Goal: Ask a question

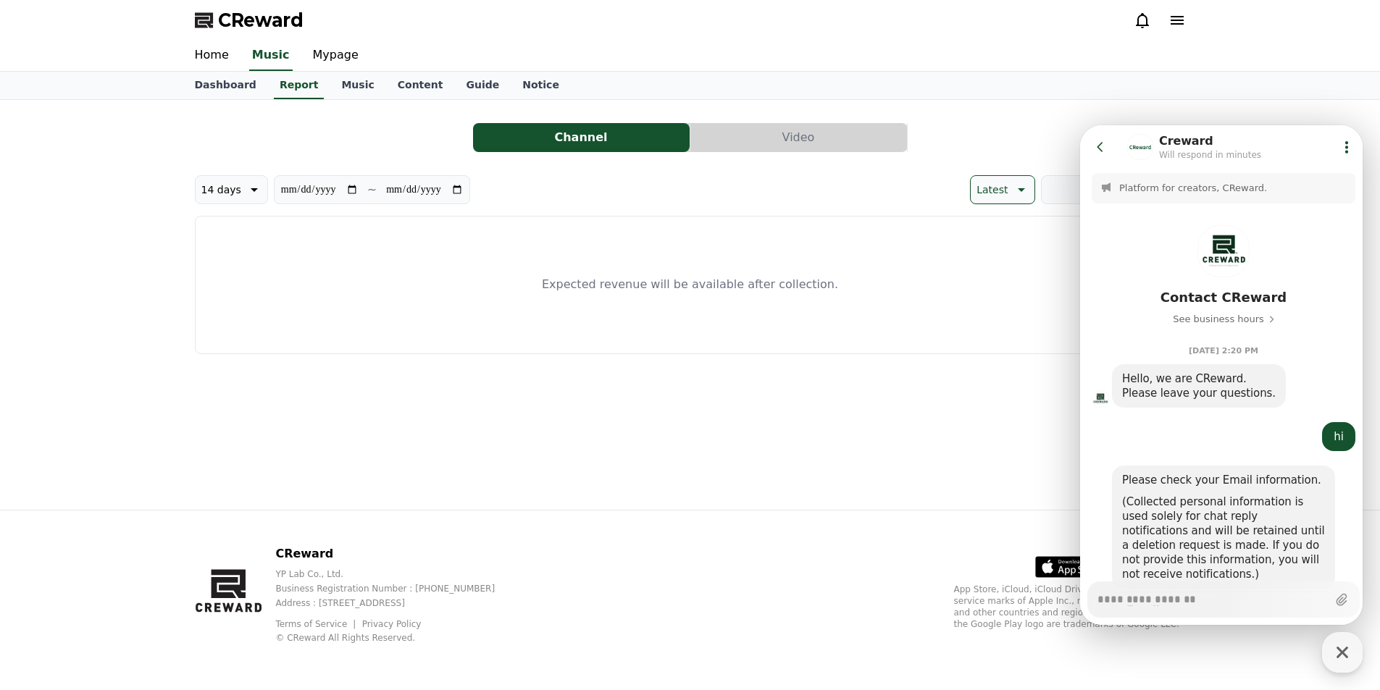
scroll to position [720, 0]
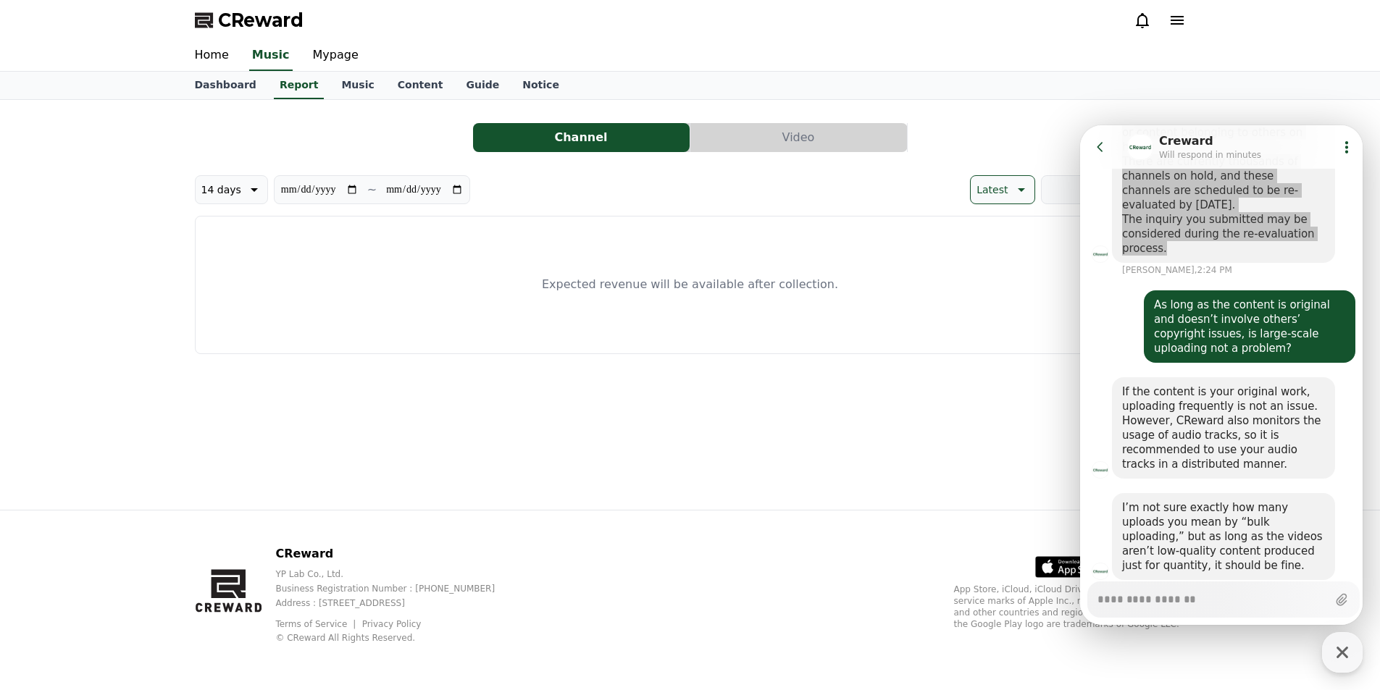
click at [55, 288] on div "**********" at bounding box center [690, 305] width 1380 height 410
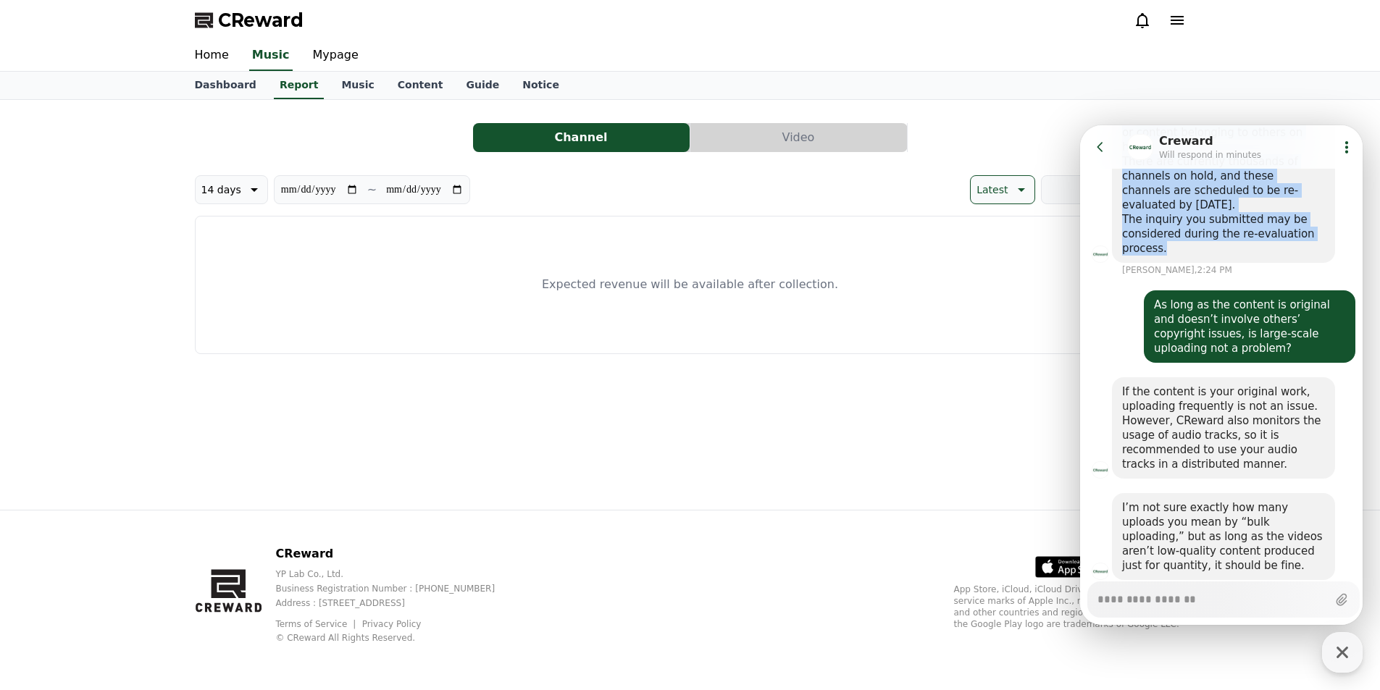
click at [1098, 144] on icon at bounding box center [1100, 147] width 14 height 14
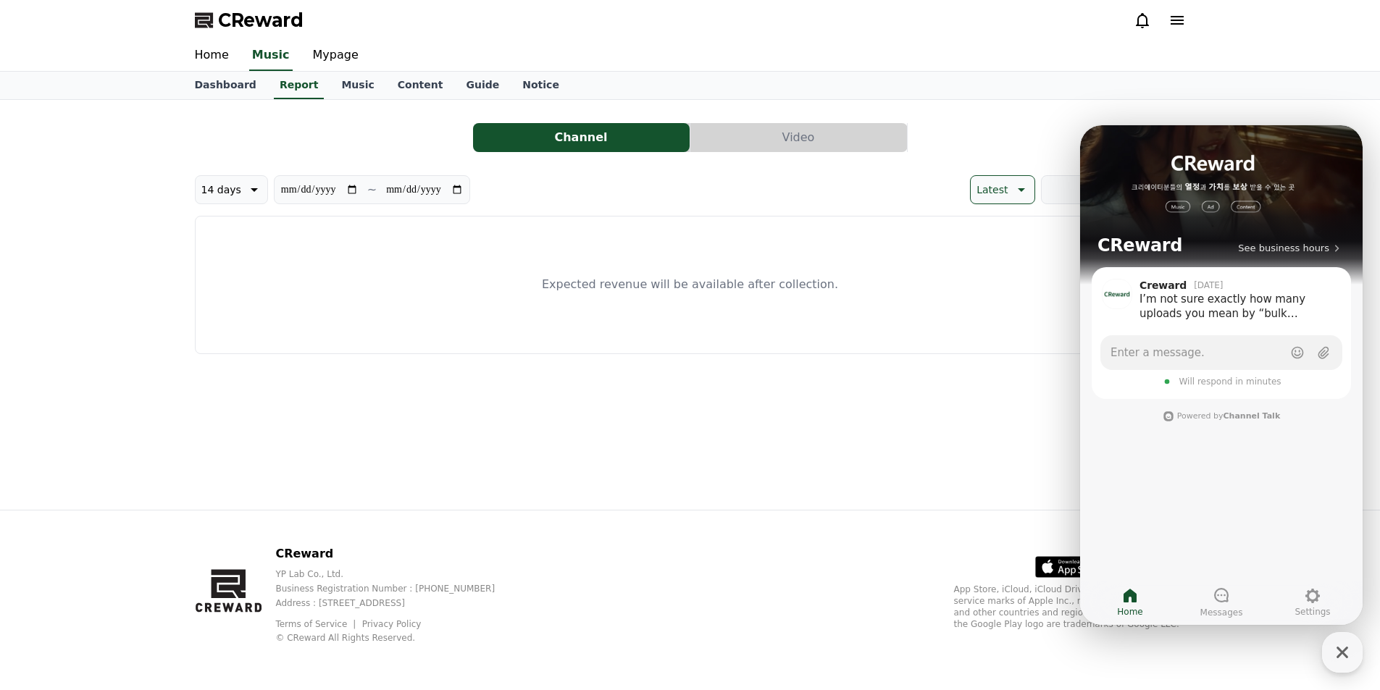
click at [1075, 95] on div "Dashboard Report Music Content Guide Notice" at bounding box center [690, 86] width 1014 height 28
click at [1332, 650] on icon "button" at bounding box center [1342, 653] width 26 height 26
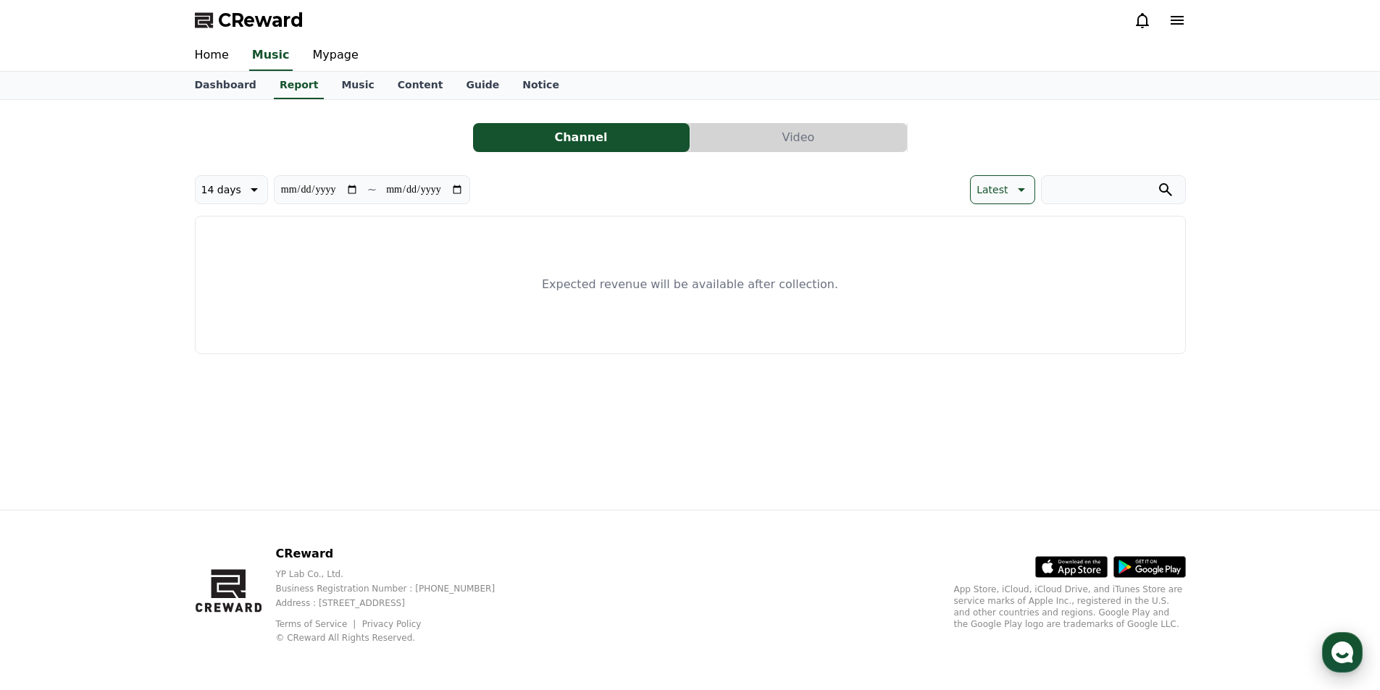
click at [1332, 646] on icon "button" at bounding box center [1342, 653] width 26 height 26
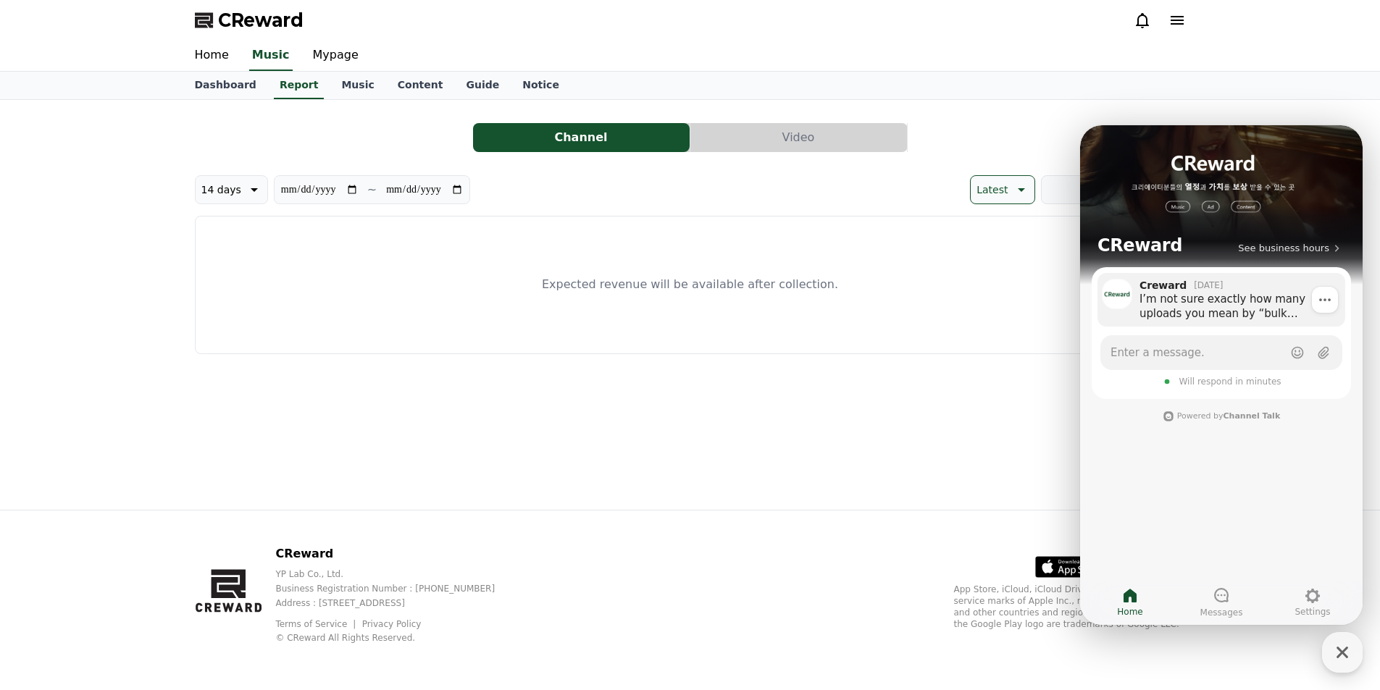
click at [1225, 314] on div "I’m not sure exactly how many uploads you mean by “bulk uploading,” but as long…" at bounding box center [1238, 306] width 196 height 29
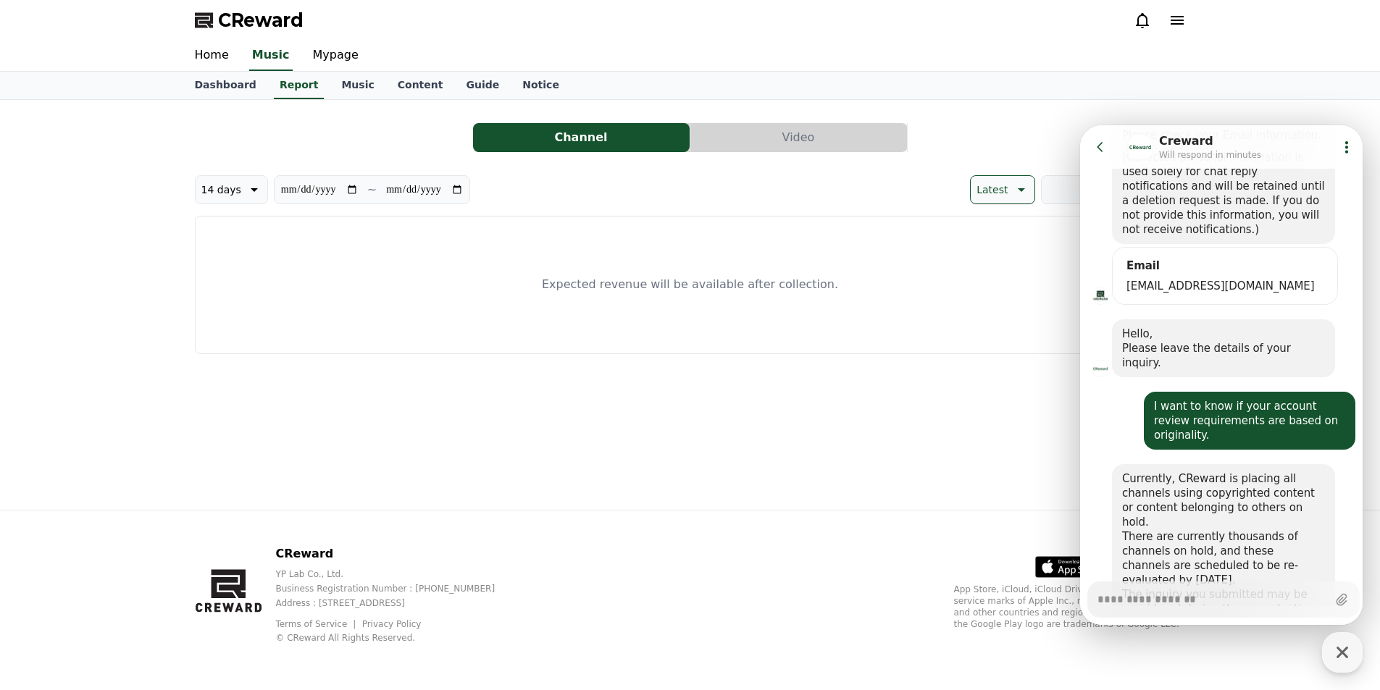
scroll to position [417, 0]
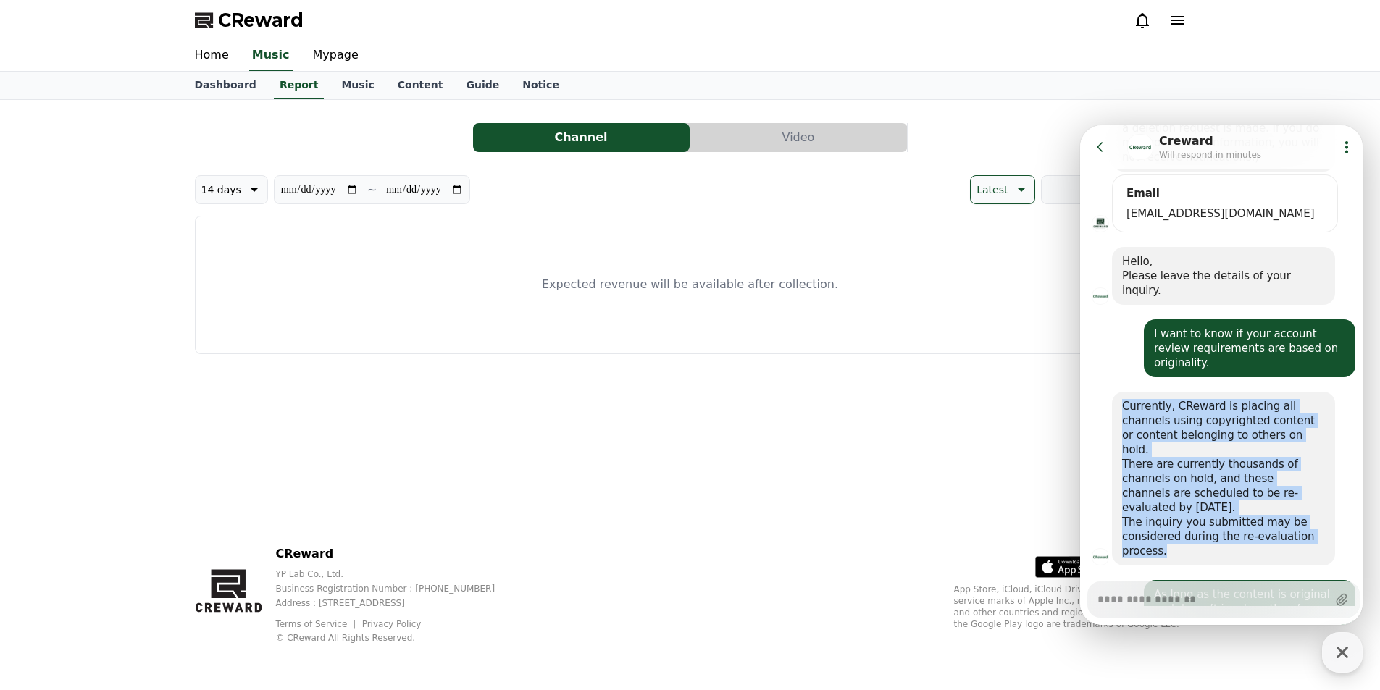
drag, startPoint x: 1124, startPoint y: 375, endPoint x: 1240, endPoint y: 510, distance: 177.3
click at [1240, 510] on div "Currently, CReward is placing all channels using copyrighted content or content…" at bounding box center [1223, 478] width 203 height 159
copy div "Currently, CReward is placing all channels using copyrighted content or content…"
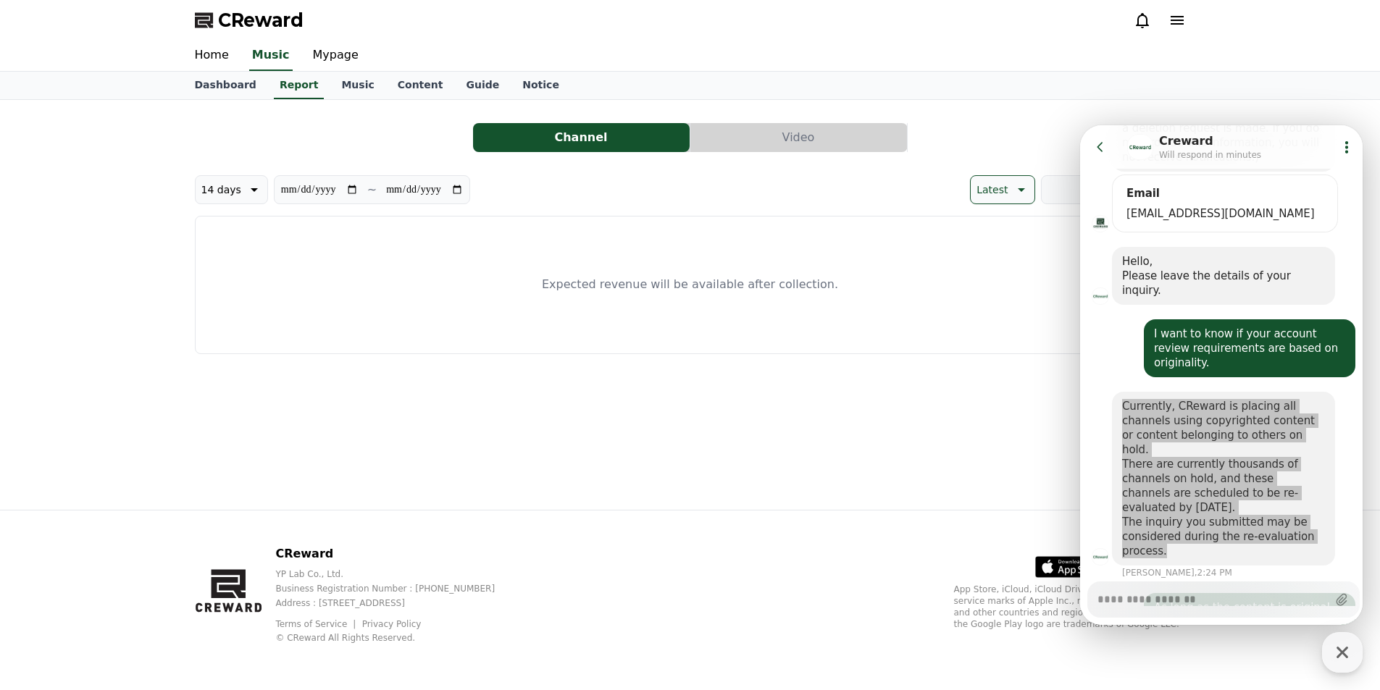
type textarea "*"
